Goal: Check status: Check status

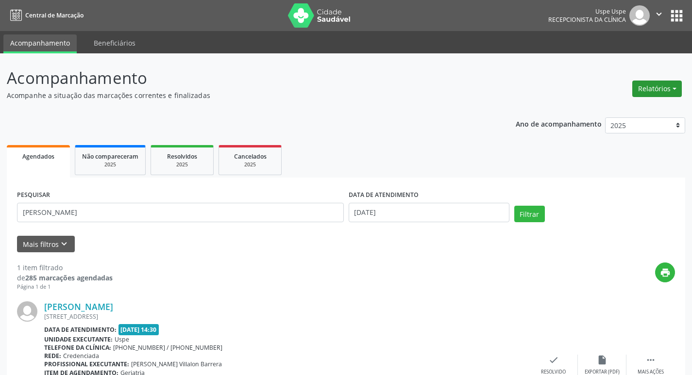
scroll to position [81, 0]
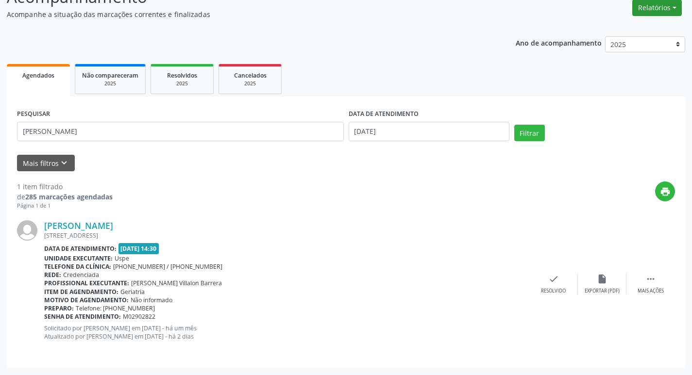
click at [637, 10] on button "Relatórios" at bounding box center [657, 8] width 50 height 17
click at [586, 27] on link "Agendamentos" at bounding box center [630, 29] width 104 height 14
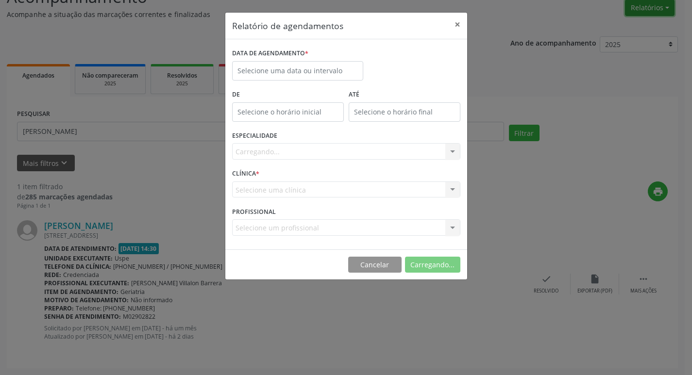
scroll to position [81, 0]
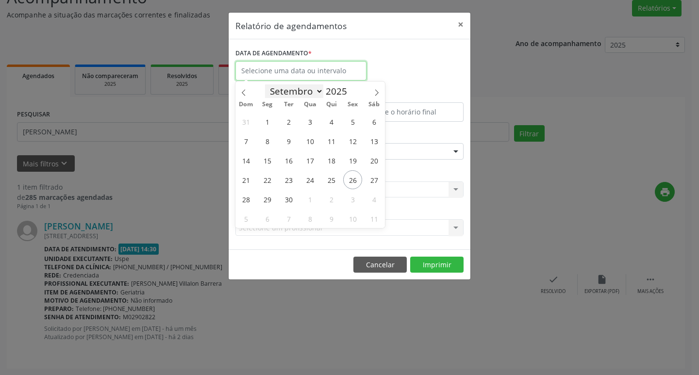
drag, startPoint x: 279, startPoint y: 64, endPoint x: 305, endPoint y: 96, distance: 40.7
click at [281, 62] on input "text" at bounding box center [301, 70] width 131 height 19
click at [353, 180] on span "26" at bounding box center [352, 179] width 19 height 19
type input "[DATE]"
click at [353, 180] on span "26" at bounding box center [352, 179] width 19 height 19
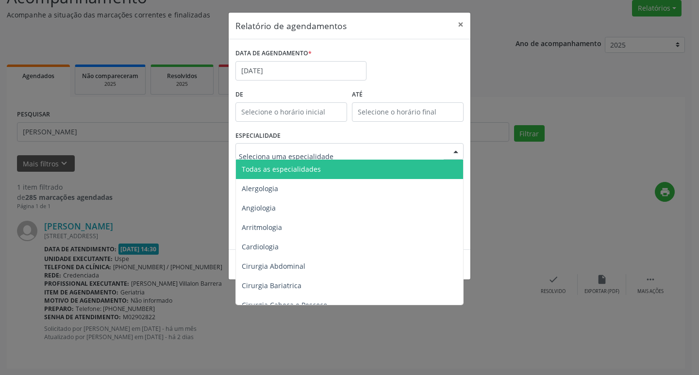
click at [296, 172] on span "Todas as especialidades" at bounding box center [281, 169] width 79 height 9
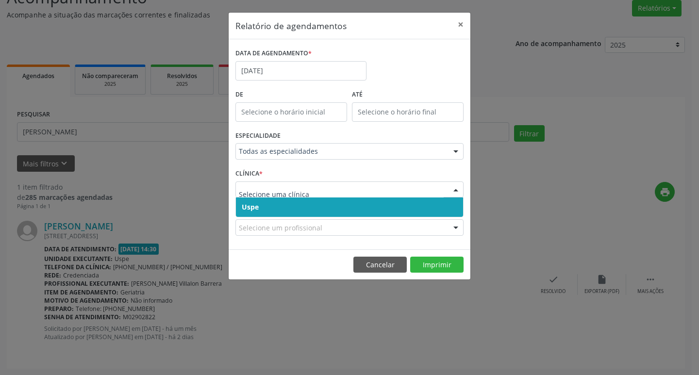
drag, startPoint x: 294, startPoint y: 209, endPoint x: 305, endPoint y: 195, distance: 17.0
click at [298, 204] on span "Uspe" at bounding box center [349, 207] width 227 height 19
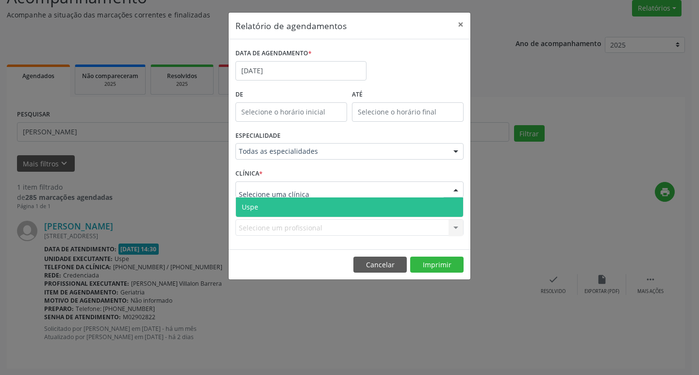
click at [295, 211] on span "Uspe" at bounding box center [349, 207] width 227 height 19
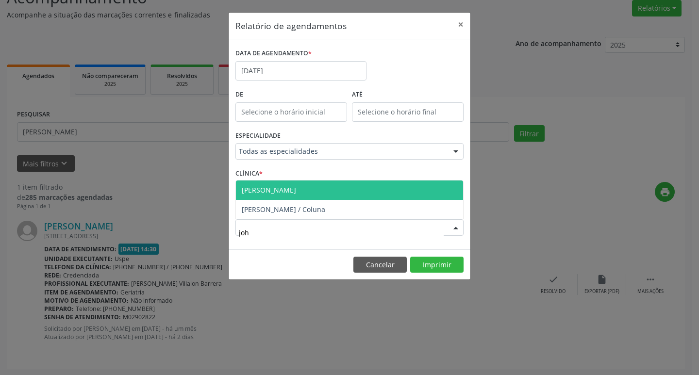
type input "[PERSON_NAME]"
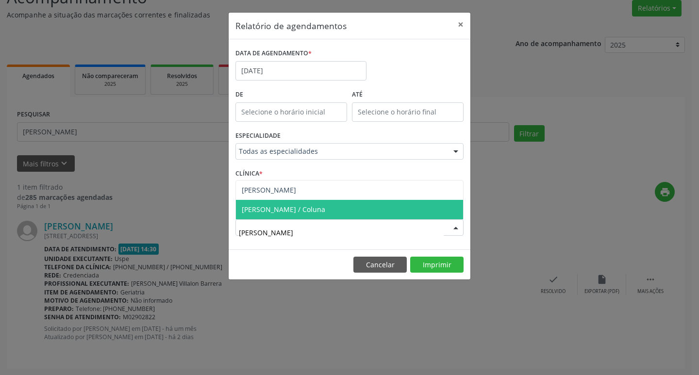
click at [307, 204] on span "[PERSON_NAME] / Coluna" at bounding box center [349, 209] width 227 height 19
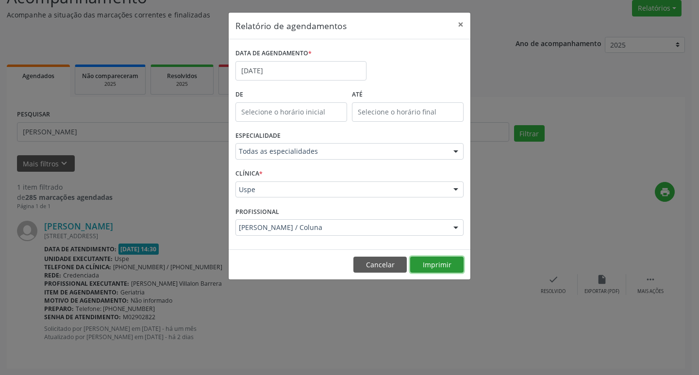
click at [440, 265] on button "Imprimir" at bounding box center [436, 265] width 53 height 17
click at [466, 24] on button "×" at bounding box center [460, 25] width 19 height 24
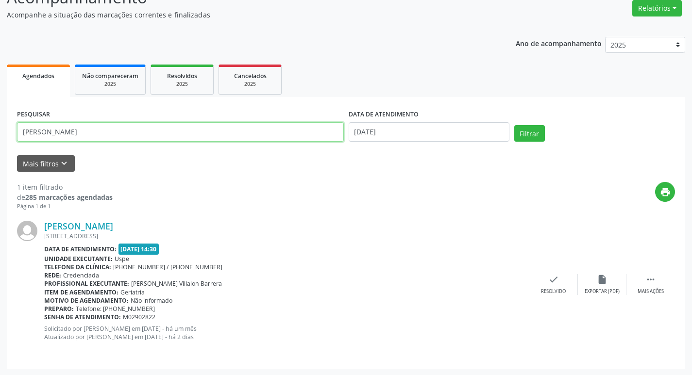
drag, startPoint x: 146, startPoint y: 127, endPoint x: 10, endPoint y: 134, distance: 135.7
click at [10, 134] on div "PESQUISAR [PERSON_NAME] DATA DE ATENDIMENTO [DATE] Filtrar UNIDADE EXECUTANTE S…" at bounding box center [346, 233] width 678 height 272
type input "[PERSON_NAME]"
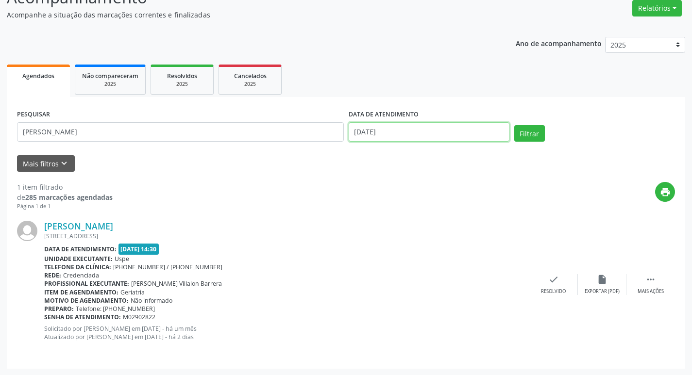
click at [402, 133] on input "[DATE]" at bounding box center [429, 131] width 161 height 19
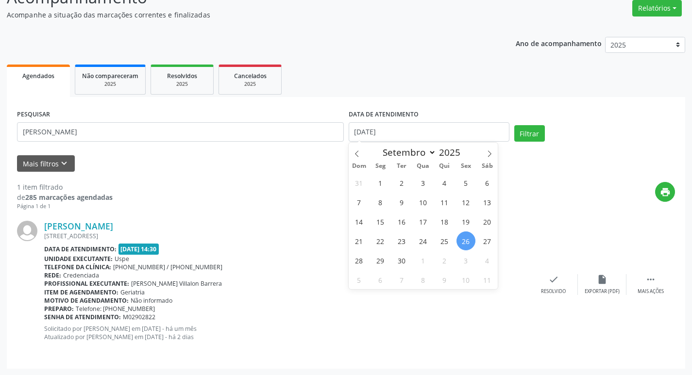
click at [464, 243] on span "26" at bounding box center [466, 241] width 19 height 19
type input "[DATE]"
click at [490, 156] on icon at bounding box center [489, 154] width 7 height 7
select select "9"
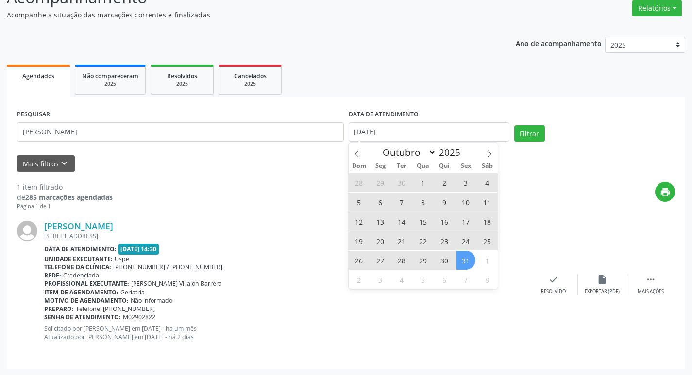
click at [468, 262] on span "31" at bounding box center [466, 260] width 19 height 19
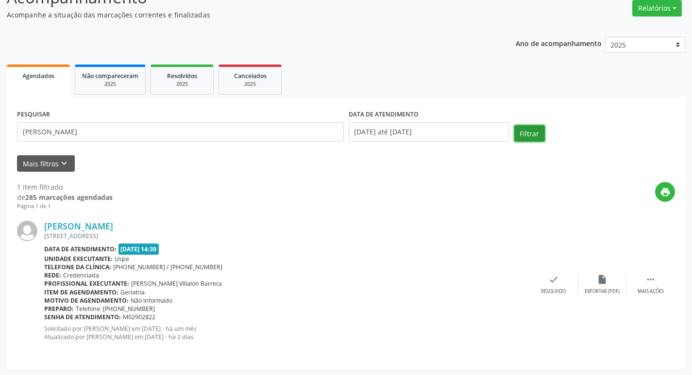
click at [529, 136] on button "Filtrar" at bounding box center [529, 133] width 31 height 17
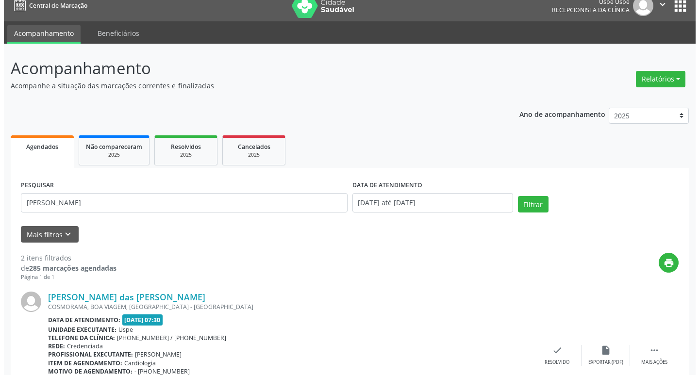
scroll to position [0, 0]
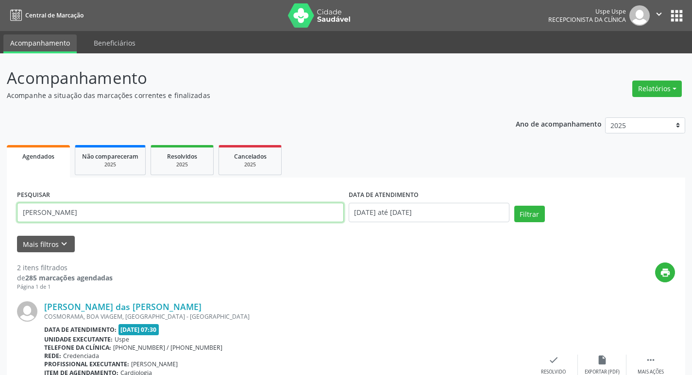
click at [153, 213] on input "[PERSON_NAME]" at bounding box center [180, 212] width 327 height 19
type input "[PERSON_NAME] das gracas da [PERSON_NAME]"
click at [527, 220] on button "Filtrar" at bounding box center [529, 214] width 31 height 17
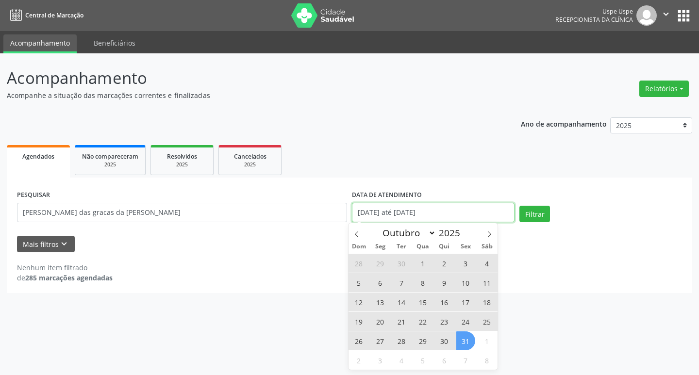
click at [424, 214] on input "[DATE] até [DATE]" at bounding box center [433, 212] width 163 height 19
click at [424, 263] on span "1" at bounding box center [423, 263] width 19 height 19
type input "01/10/2025"
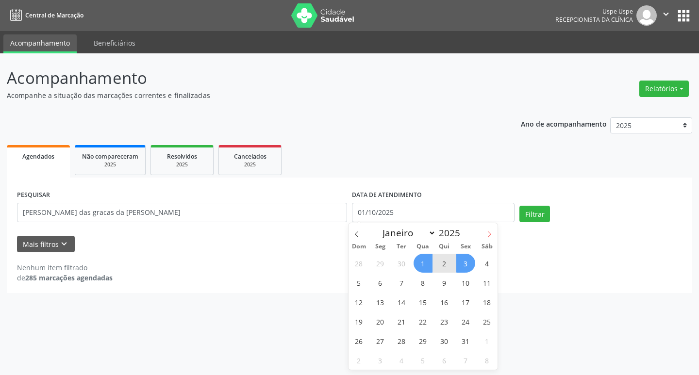
click at [489, 237] on icon at bounding box center [489, 235] width 3 height 6
select select "10"
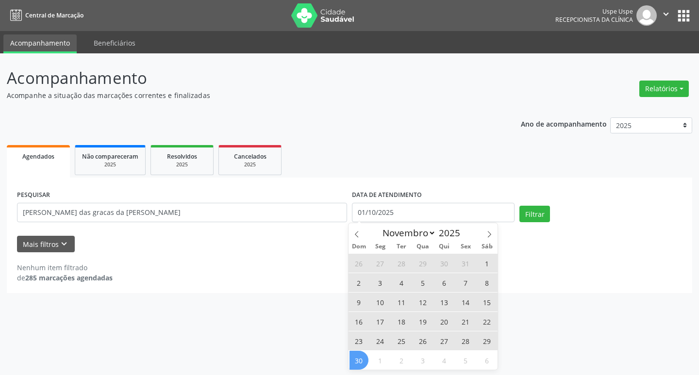
click at [357, 359] on span "30" at bounding box center [359, 360] width 19 height 19
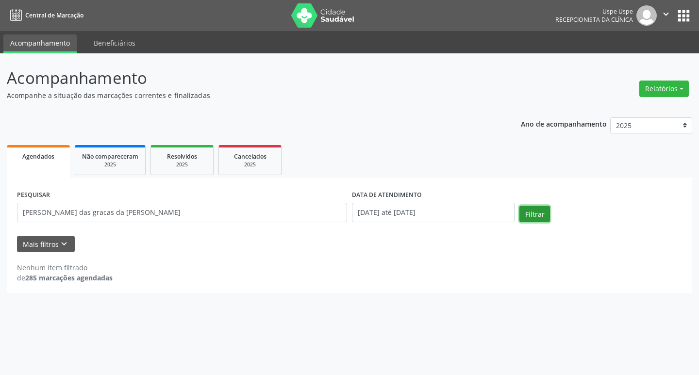
click at [541, 209] on button "Filtrar" at bounding box center [535, 214] width 31 height 17
click at [156, 212] on input "[PERSON_NAME] das gracas da [PERSON_NAME]" at bounding box center [182, 212] width 330 height 19
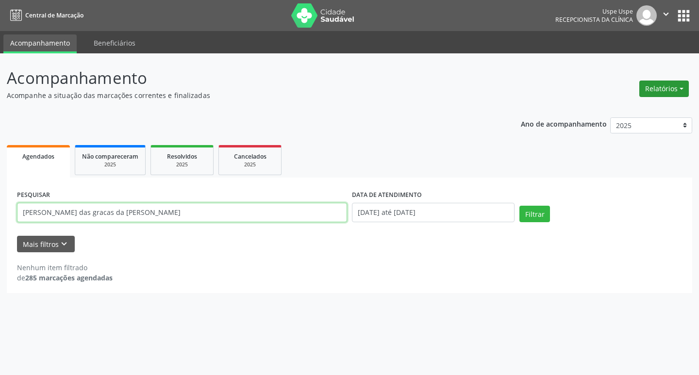
click at [654, 84] on button "Relatórios" at bounding box center [665, 89] width 50 height 17
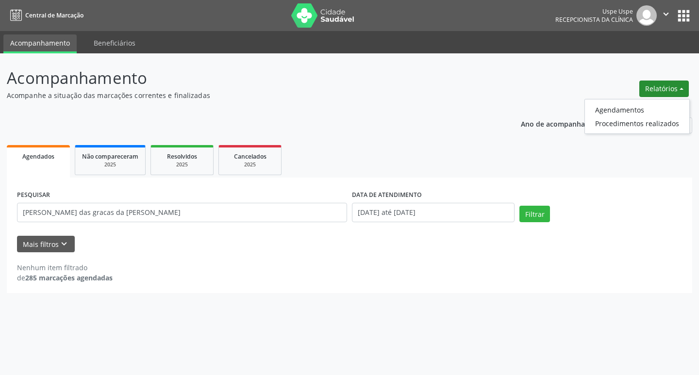
click at [562, 84] on header "Acompanhamento Acompanhe a situação das marcações correntes e finalizadas Relat…" at bounding box center [350, 83] width 686 height 34
click at [454, 214] on input "[DATE] até [DATE]" at bounding box center [433, 212] width 163 height 19
click at [539, 214] on button "Filtrar" at bounding box center [535, 214] width 31 height 17
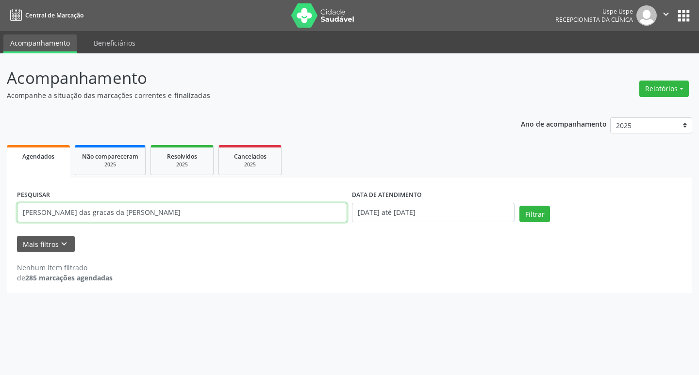
click at [144, 218] on input "[PERSON_NAME] das gracas da [PERSON_NAME]" at bounding box center [182, 212] width 330 height 19
type input "[PERSON_NAME]"
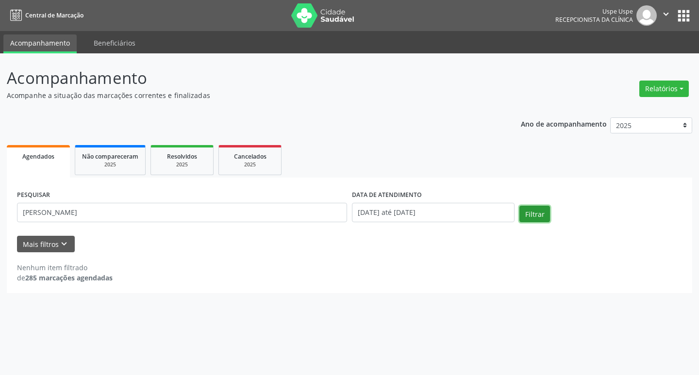
click at [541, 218] on button "Filtrar" at bounding box center [535, 214] width 31 height 17
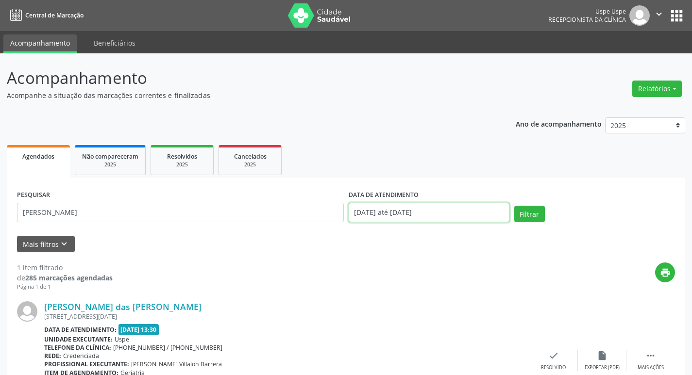
click at [380, 212] on input "[DATE] até [DATE]" at bounding box center [429, 212] width 161 height 19
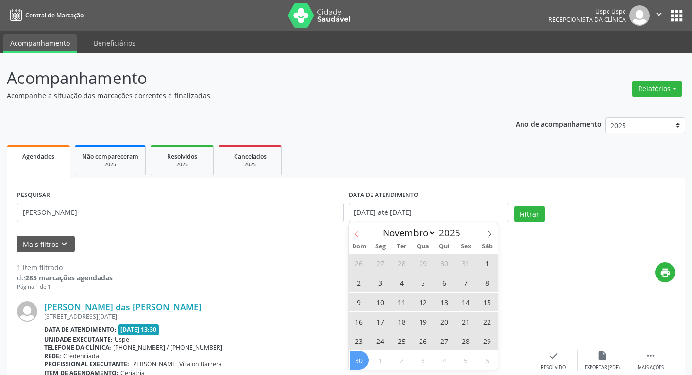
click at [356, 235] on icon at bounding box center [357, 234] width 7 height 7
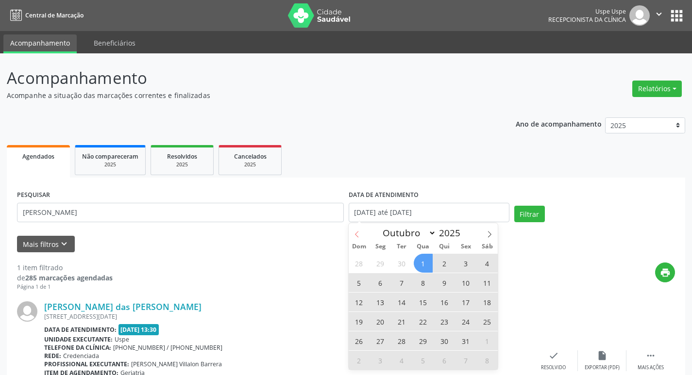
click at [358, 233] on icon at bounding box center [357, 234] width 7 height 7
select select "8"
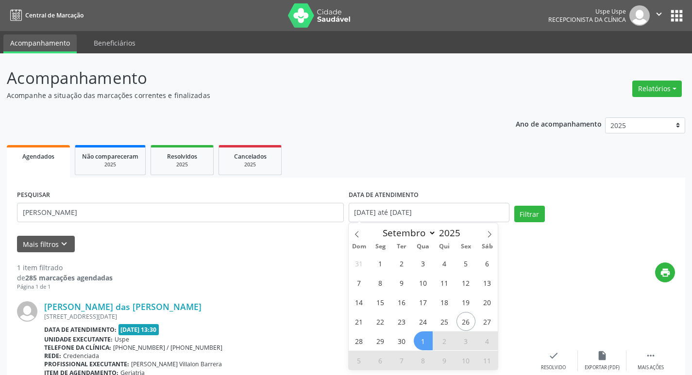
click at [426, 343] on span "1" at bounding box center [423, 341] width 19 height 19
type input "01/10/2025"
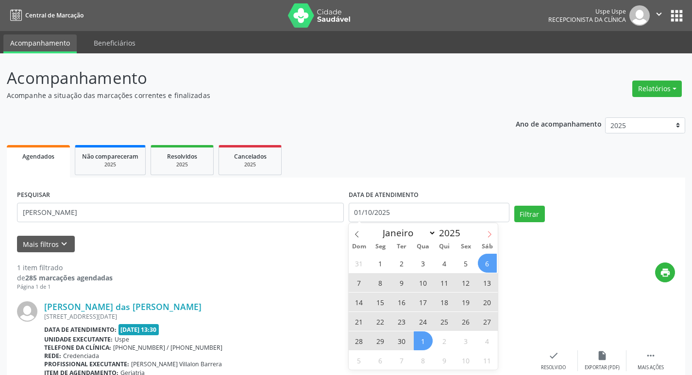
click at [489, 236] on icon at bounding box center [489, 234] width 7 height 7
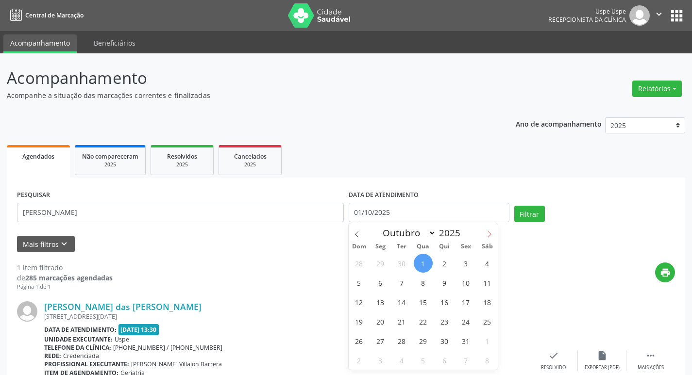
click at [489, 236] on icon at bounding box center [489, 234] width 7 height 7
select select "10"
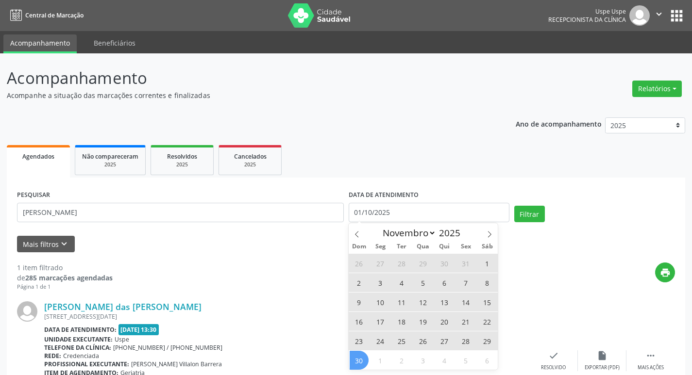
click at [350, 363] on span "30" at bounding box center [359, 360] width 19 height 19
click at [403, 206] on input "[DATE] até [DATE]" at bounding box center [429, 212] width 161 height 19
click at [356, 233] on icon at bounding box center [357, 234] width 7 height 7
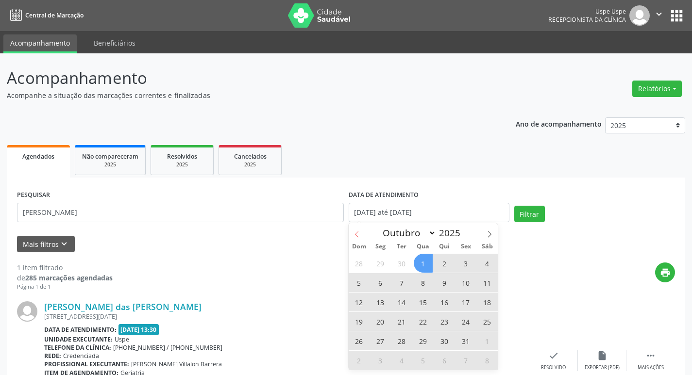
click at [356, 233] on icon at bounding box center [357, 234] width 7 height 7
select select "8"
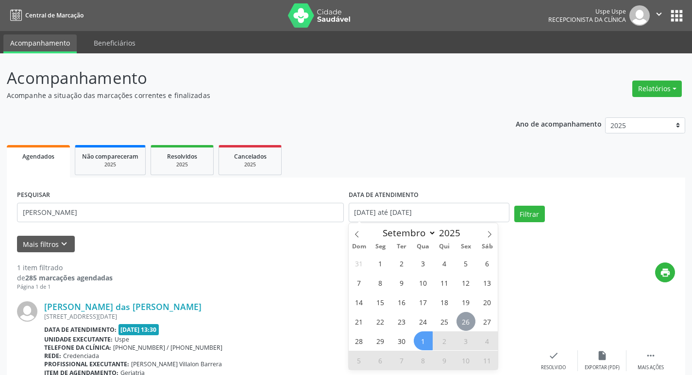
click at [471, 318] on span "26" at bounding box center [466, 321] width 19 height 19
type input "[DATE]"
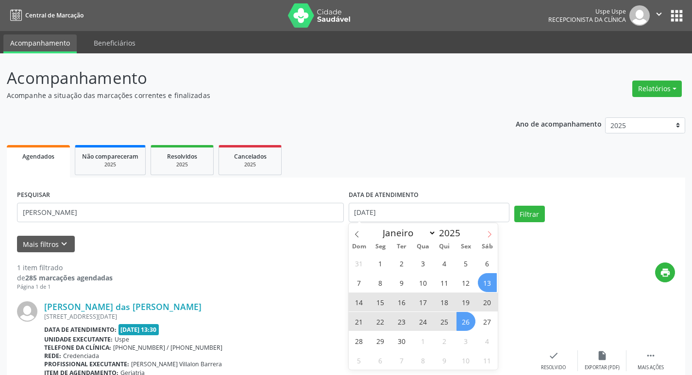
click at [485, 233] on span at bounding box center [489, 231] width 17 height 17
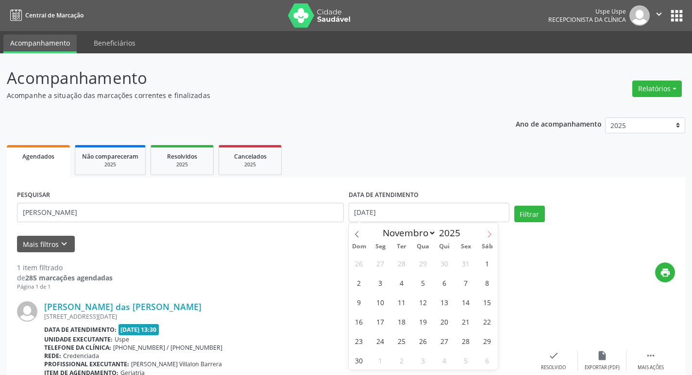
click at [485, 233] on span at bounding box center [489, 231] width 17 height 17
select select "11"
click at [361, 240] on div "Janeiro Fevereiro Março Abril Maio Junho Julho Agosto Setembro Outubro Novembro…" at bounding box center [424, 296] width 150 height 147
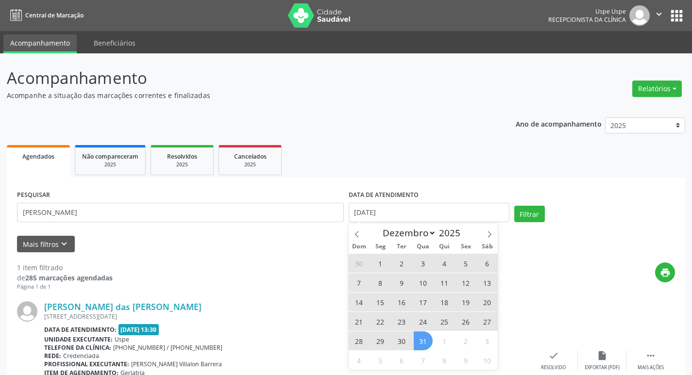
click at [424, 339] on span "31" at bounding box center [423, 341] width 19 height 19
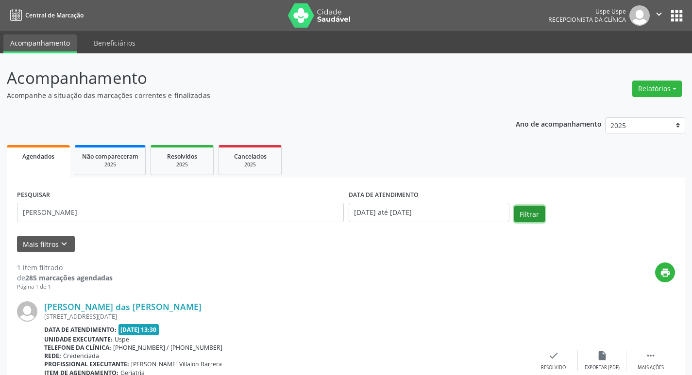
click at [526, 213] on button "Filtrar" at bounding box center [529, 214] width 31 height 17
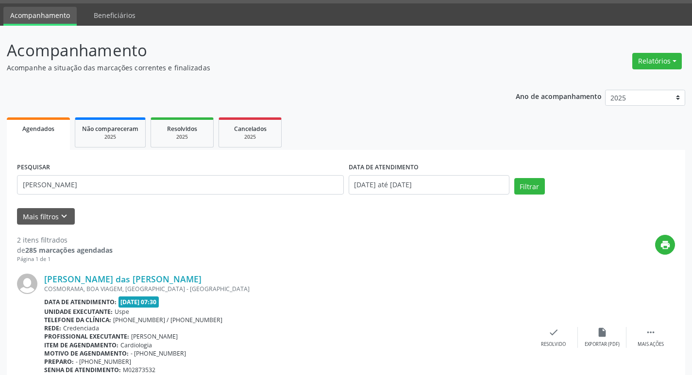
scroll to position [27, 0]
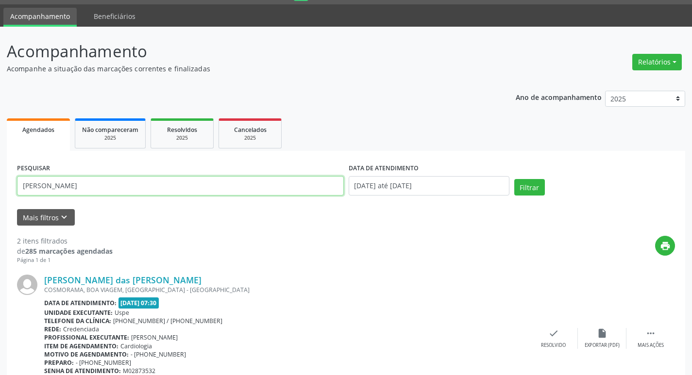
click at [142, 187] on input "[PERSON_NAME]" at bounding box center [180, 185] width 327 height 19
type input "[PERSON_NAME] das [PERSON_NAME] me"
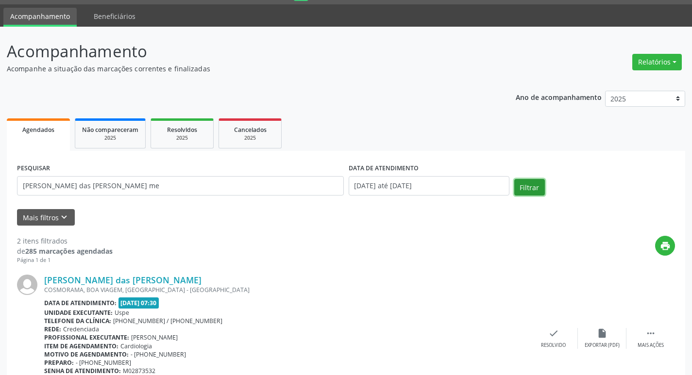
click at [532, 183] on button "Filtrar" at bounding box center [529, 187] width 31 height 17
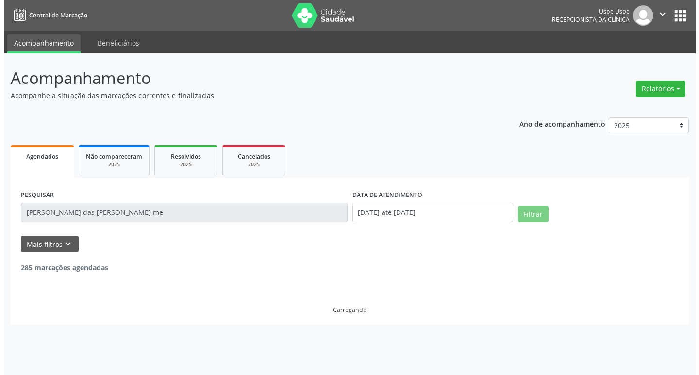
scroll to position [0, 0]
